Goal: Information Seeking & Learning: Learn about a topic

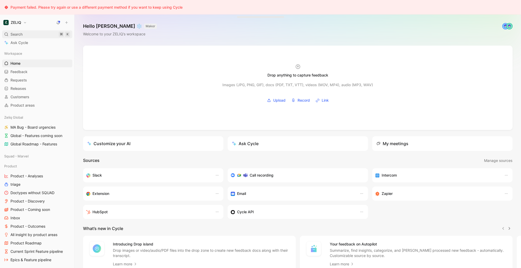
click at [31, 33] on div "Search ⌘ K" at bounding box center [37, 34] width 70 height 8
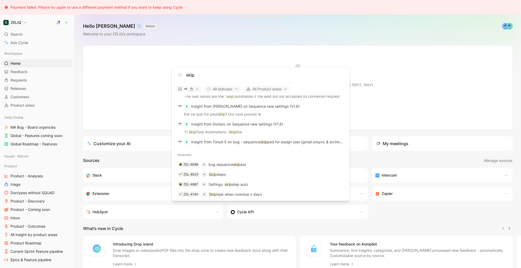
scroll to position [442, 0]
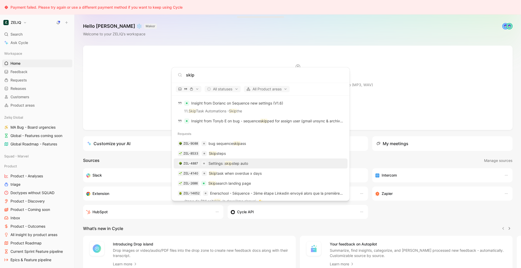
type input "skip"
click at [243, 161] on p "Settings : skip step auto" at bounding box center [229, 163] width 40 height 6
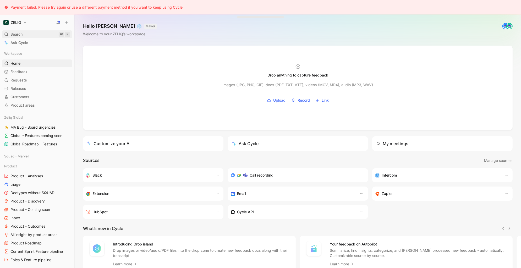
click at [28, 35] on div "Search ⌘ K" at bounding box center [37, 34] width 70 height 8
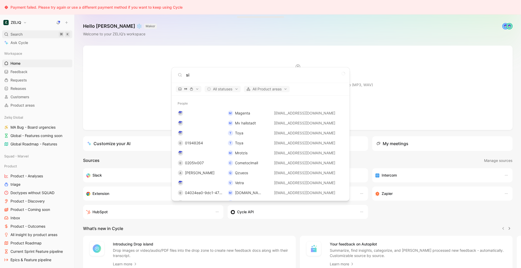
type input "s"
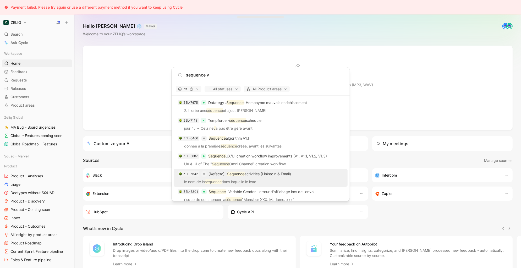
scroll to position [828, 0]
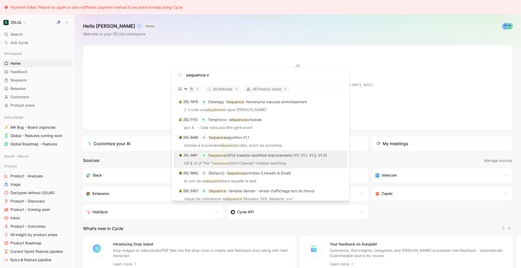
type input "sequence v"
click at [279, 159] on div "ZEL-5887 Sequence UX/UI creation workflow improvements (V1, V1.1, V1.2, V1.3)" at bounding box center [260, 155] width 171 height 9
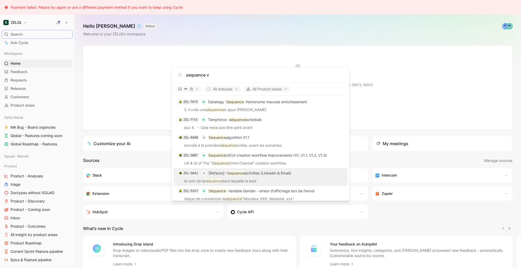
scroll to position [841, 0]
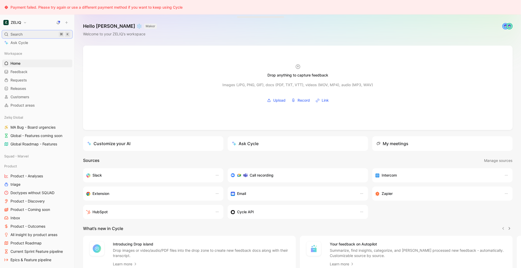
click at [30, 36] on div "Search ⌘ K" at bounding box center [37, 34] width 70 height 8
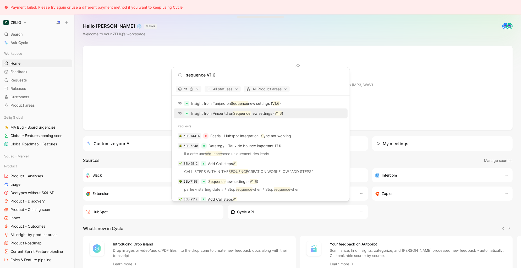
scroll to position [278, 0]
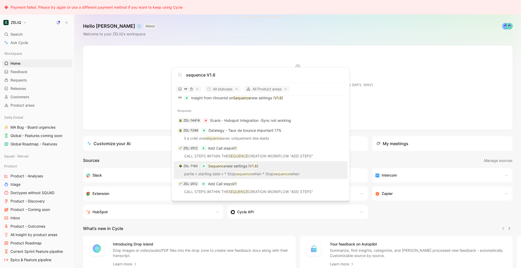
type input "sequence V1.6"
click at [259, 170] on div "ZEL-7163 Sequence new settings ( V1.6 )" at bounding box center [260, 165] width 171 height 9
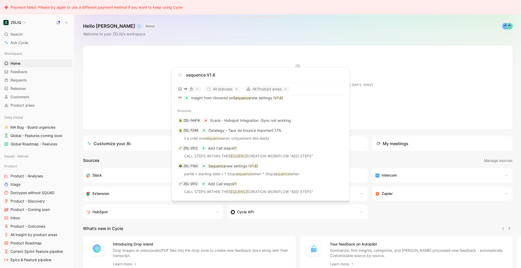
click at [411, 52] on body "Payment failed. Please try again or use a different payment method if you want …" at bounding box center [260, 134] width 521 height 268
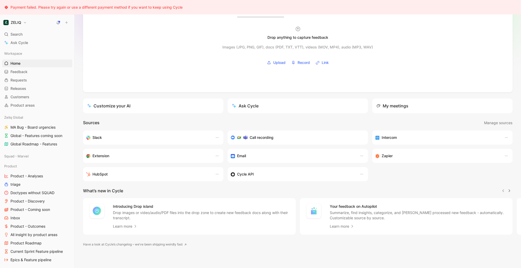
scroll to position [0, 0]
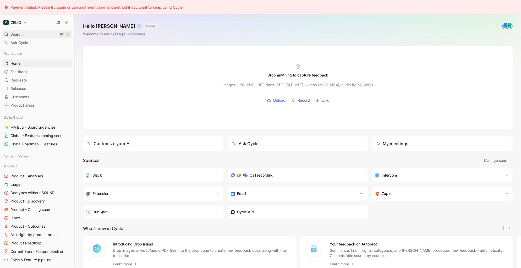
click at [38, 33] on div "Search ⌘ K" at bounding box center [37, 34] width 70 height 8
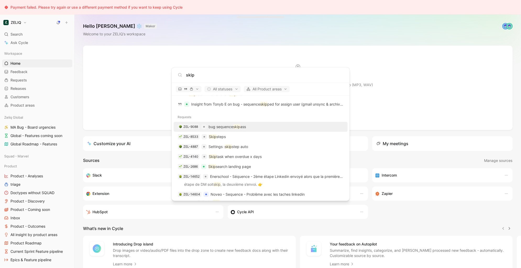
scroll to position [462, 0]
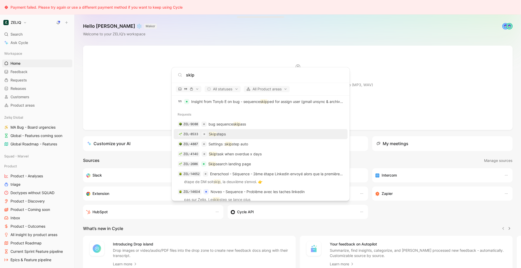
type input "skip"
click at [267, 134] on div "ZEL-8533 Skip steps" at bounding box center [260, 133] width 171 height 9
click at [261, 145] on div "ZEL-4887 Settings : skip step auto" at bounding box center [260, 143] width 171 height 9
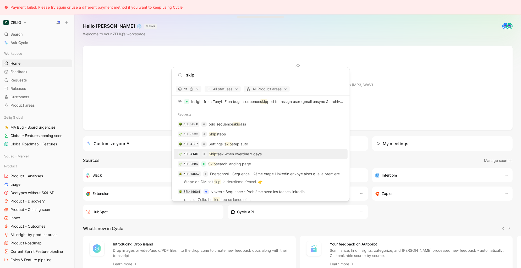
click at [270, 153] on div "ZEL-4140 Skip task when overdue x days" at bounding box center [260, 153] width 171 height 9
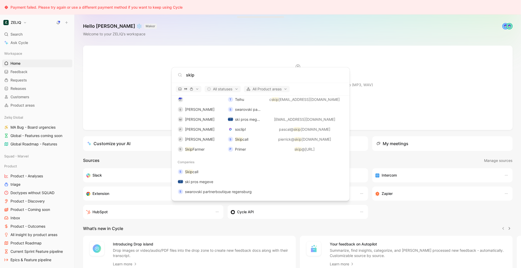
scroll to position [727, 0]
click at [39, 37] on body "Payment failed. Please try again or use a different payment method if you want …" at bounding box center [260, 134] width 521 height 268
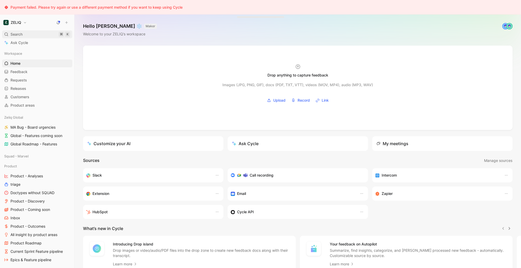
click at [19, 34] on span "Search" at bounding box center [16, 34] width 12 height 6
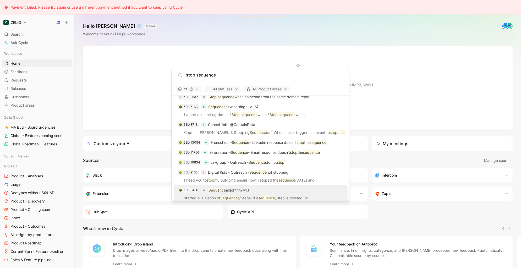
scroll to position [583, 0]
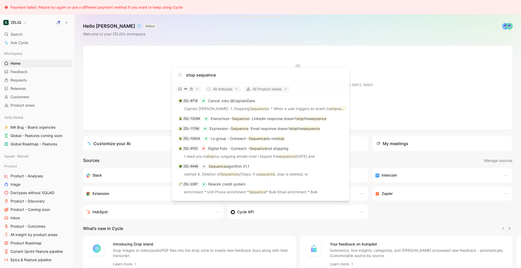
type input "stop sequence"
click at [34, 194] on body "Payment failed. Please try again or use a different payment method if you want …" at bounding box center [260, 134] width 521 height 268
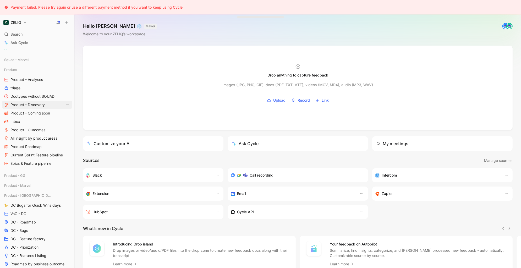
scroll to position [97, 0]
click at [34, 219] on span "DC - Roadmap" at bounding box center [22, 221] width 25 height 5
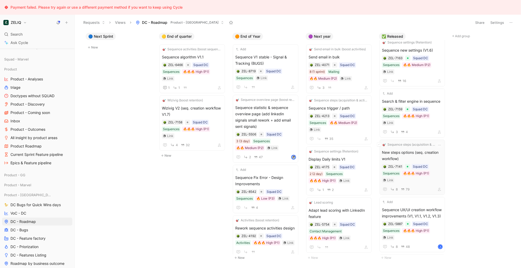
scroll to position [9, 0]
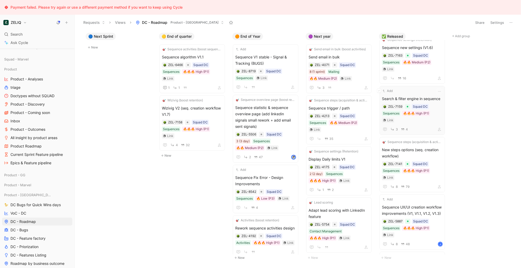
click at [426, 96] on span "Search & filter engine in sequence" at bounding box center [412, 99] width 61 height 6
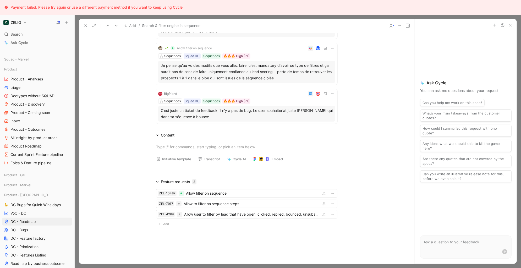
scroll to position [122, 0]
click at [252, 196] on div "ZEL-10487 Allow filter on sequence" at bounding box center [246, 193] width 181 height 8
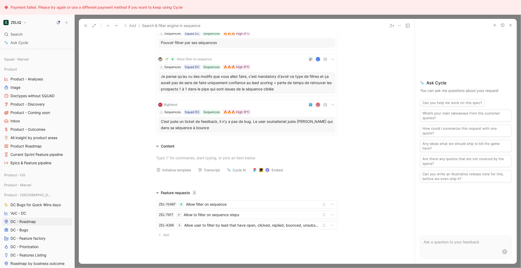
scroll to position [137, 0]
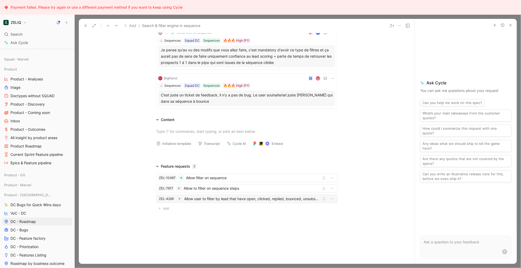
click at [285, 201] on div "Allow user to filter by lead that have open, clicked, replied, bounced, unsubsc…" at bounding box center [251, 199] width 135 height 6
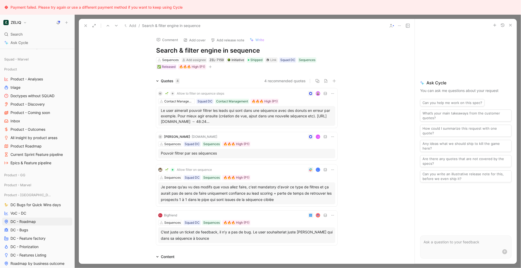
click at [86, 24] on icon at bounding box center [86, 26] width 4 height 4
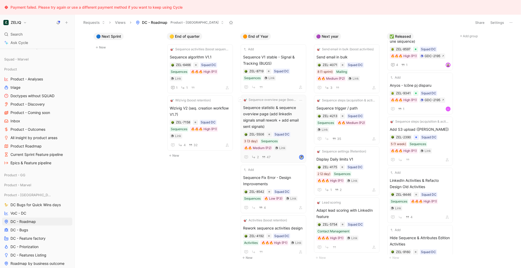
click at [273, 116] on span "Sequence statistic & sequence overview page (add linkedin signals small rework …" at bounding box center [273, 117] width 61 height 25
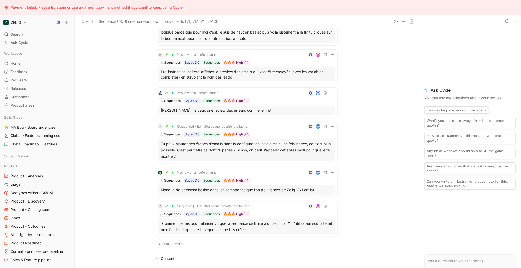
scroll to position [280, 0]
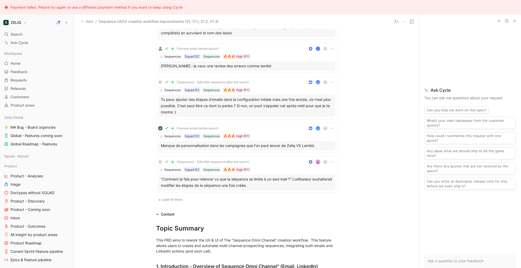
click at [172, 198] on span "Load 10 more" at bounding box center [172, 200] width 21 height 4
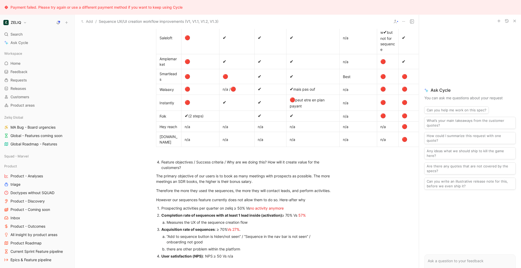
scroll to position [2077, 0]
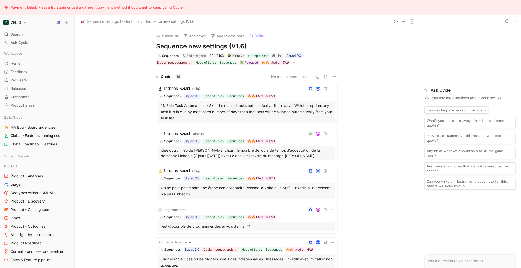
click at [223, 105] on div "11. Skip Task Automations - Skip the manual tasks automatically after x days. W…" at bounding box center [247, 111] width 172 height 19
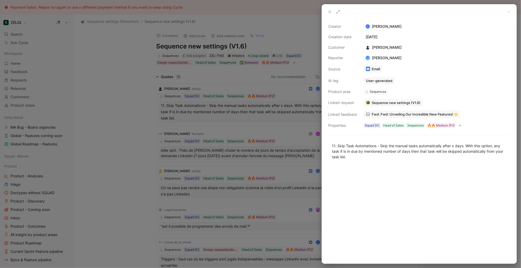
click at [226, 131] on div at bounding box center [260, 134] width 521 height 268
